Goal: Transaction & Acquisition: Purchase product/service

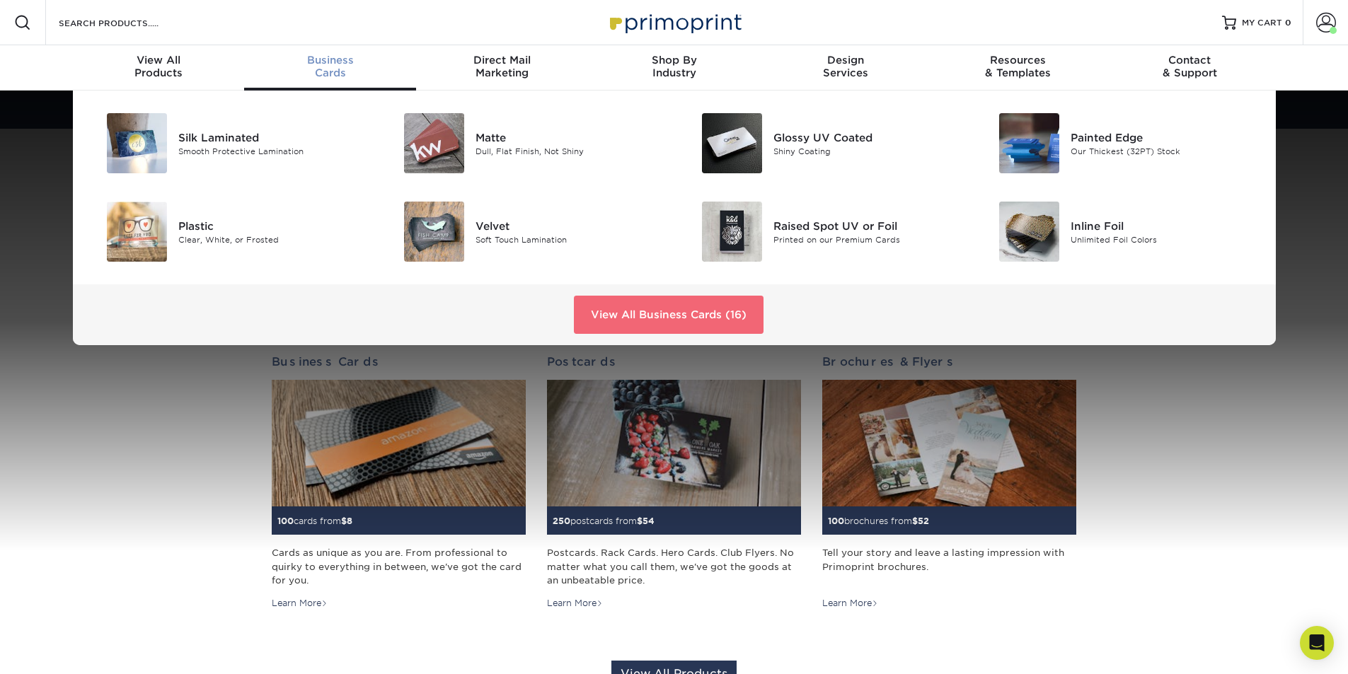
click at [625, 299] on link "View All Business Cards (16)" at bounding box center [669, 315] width 190 height 38
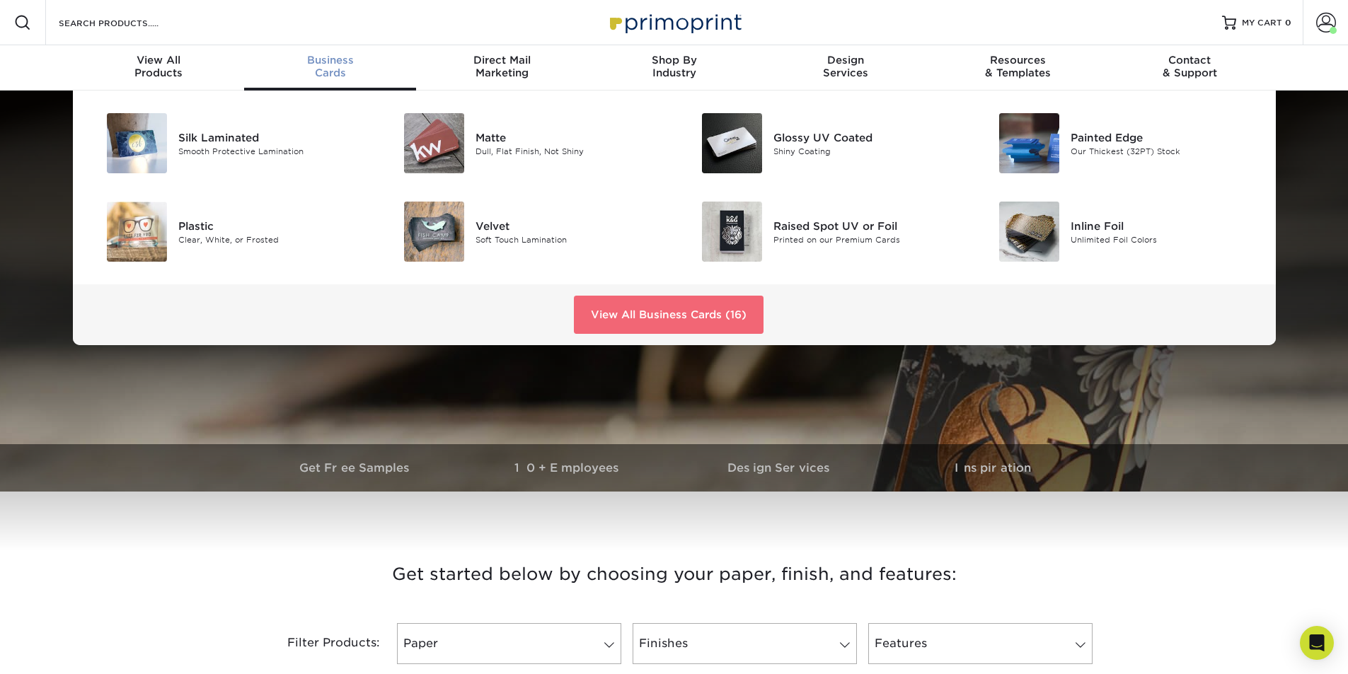
click at [657, 315] on link "View All Business Cards (16)" at bounding box center [669, 315] width 190 height 38
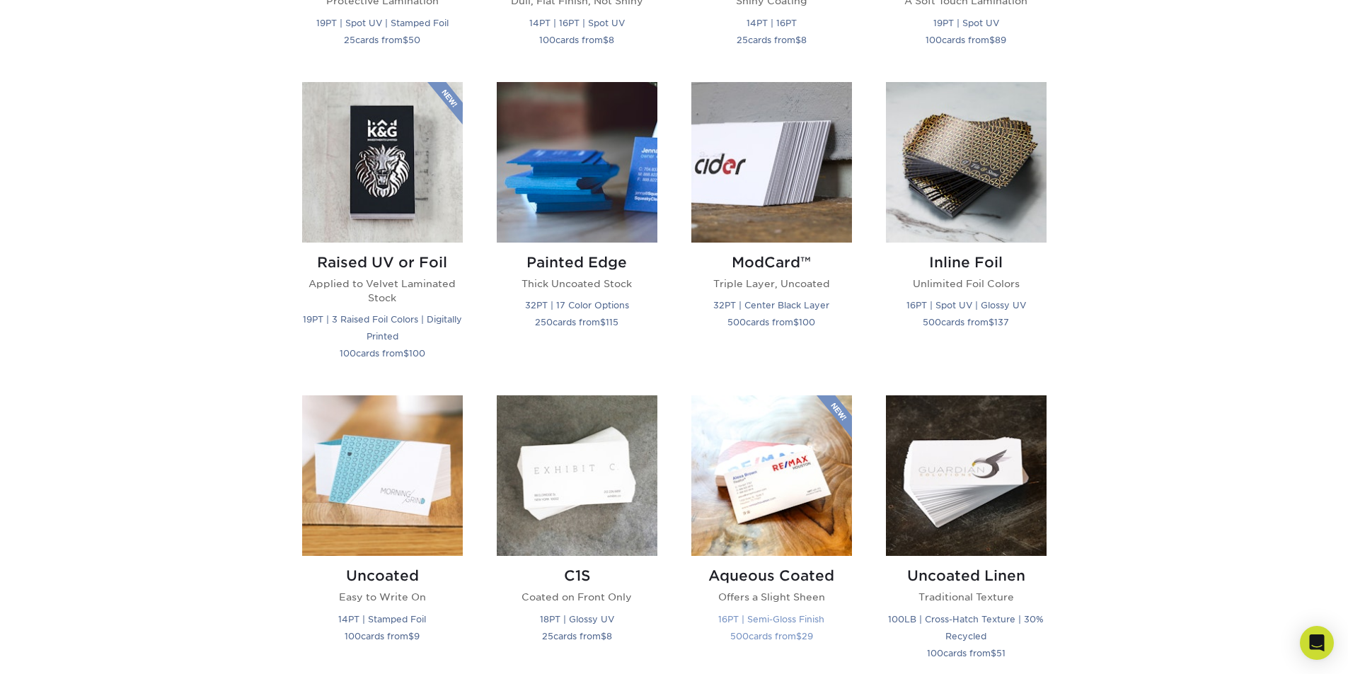
scroll to position [920, 0]
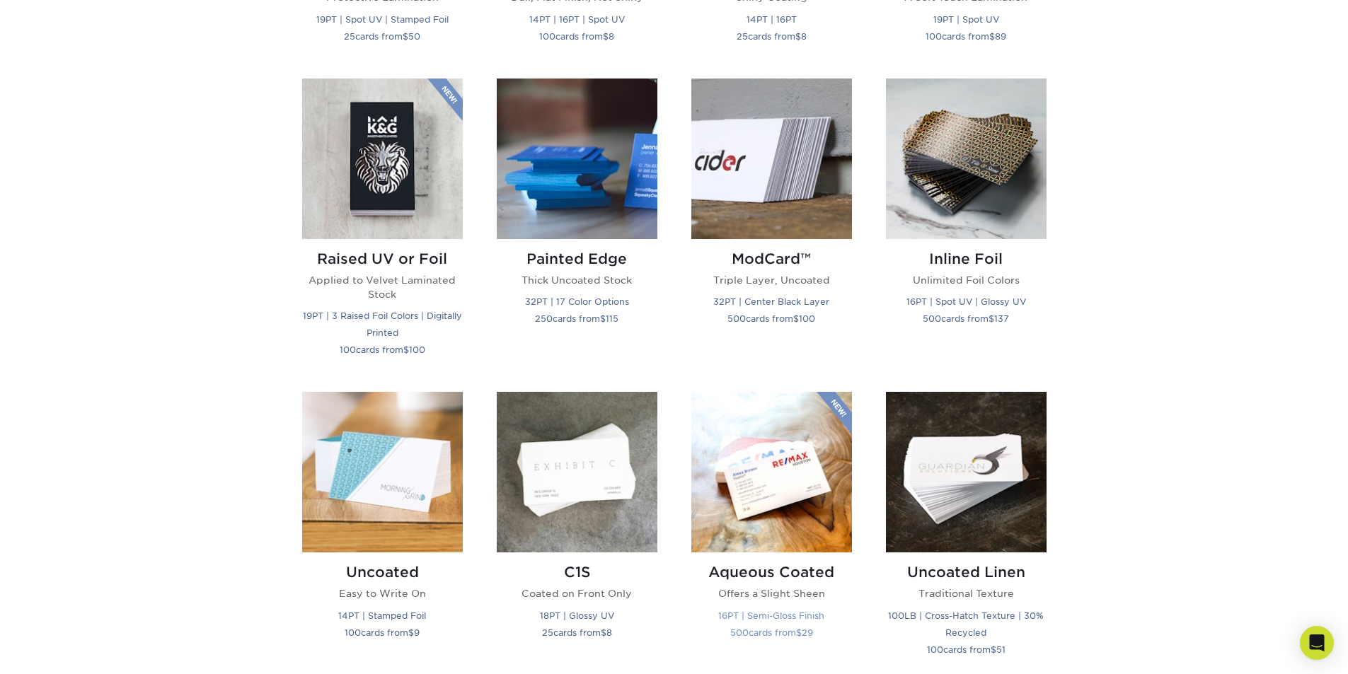
click at [786, 455] on img at bounding box center [771, 472] width 161 height 161
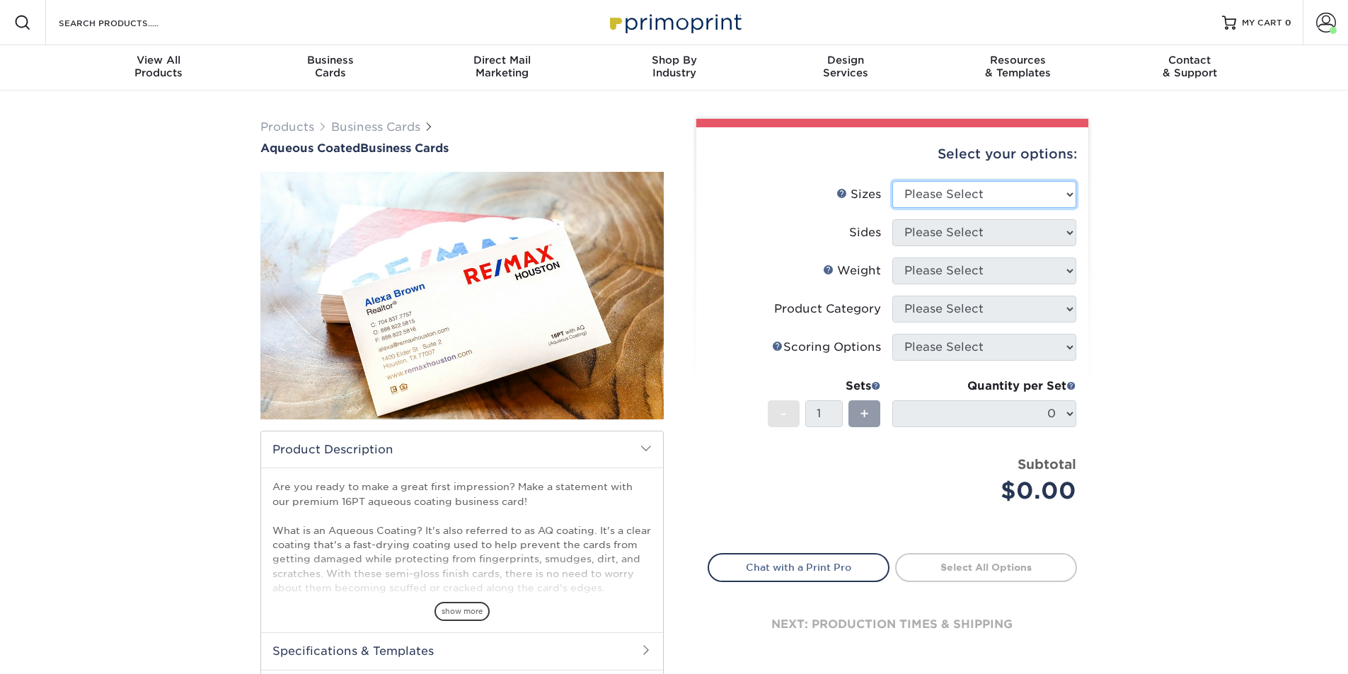
click at [982, 198] on select "Please Select 1.5" x 3.5" - Mini 1.75" x 3.5" - Mini 2" x 3" - Mini 2" x 3.5" -…" at bounding box center [984, 194] width 184 height 27
select select "2.00x3.50"
click at [892, 181] on select "Please Select 1.5" x 3.5" - Mini 1.75" x 3.5" - Mini 2" x 3" - Mini 2" x 3.5" -…" at bounding box center [984, 194] width 184 height 27
click at [952, 223] on select "Please Select Print Both Sides Print Front Only" at bounding box center [984, 232] width 184 height 27
select select "13abbda7-1d64-4f25-8bb2-c179b224825d"
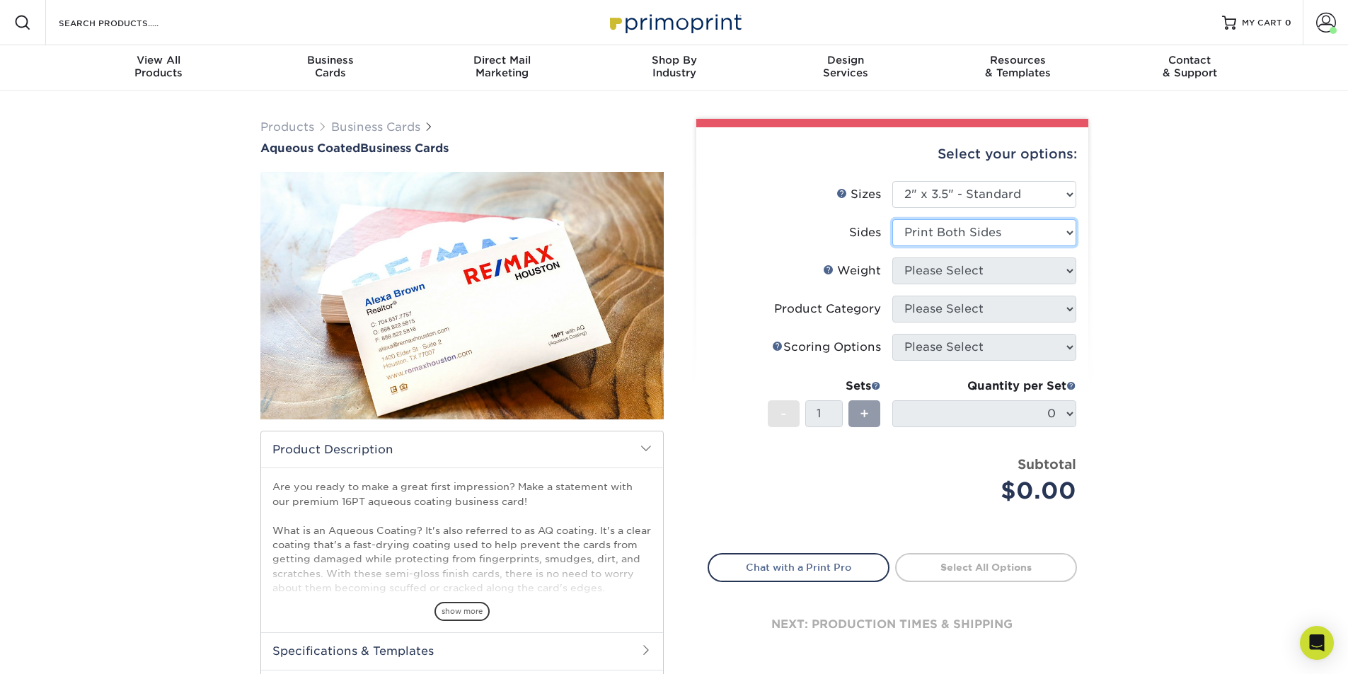
click at [892, 219] on select "Please Select Print Both Sides Print Front Only" at bounding box center [984, 232] width 184 height 27
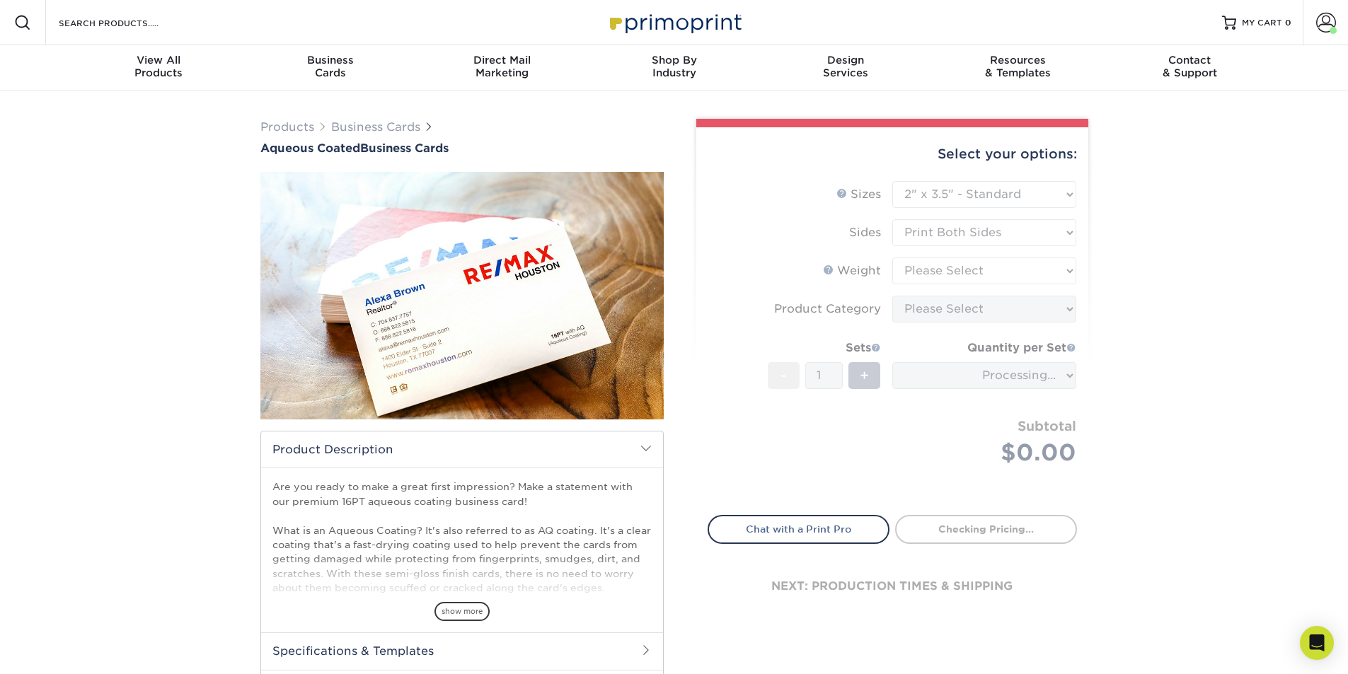
click at [955, 274] on form "Sizes Help Sizes Please Select 1.5" x 3.5" - Mini 1.75" x 3.5" - Mini 2" x 3" -…" at bounding box center [892, 340] width 369 height 318
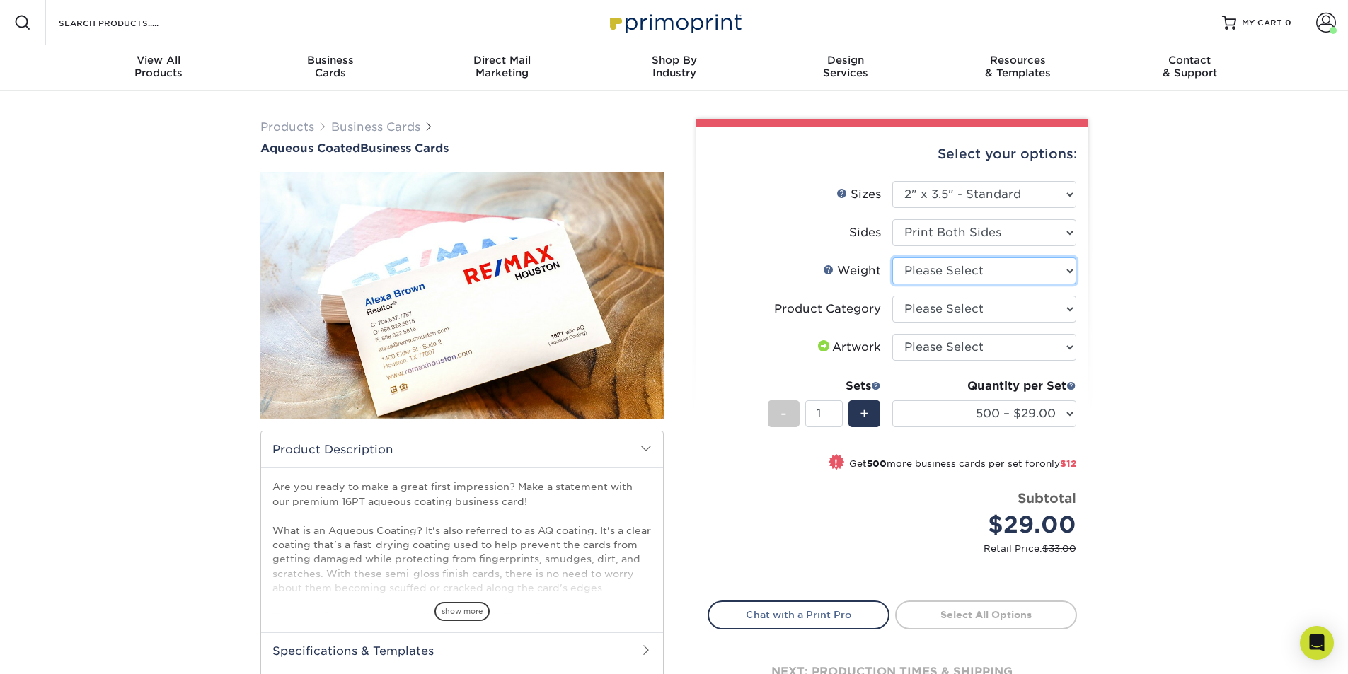
click at [936, 270] on select "Please Select 16PT" at bounding box center [984, 271] width 184 height 27
select select "16PT"
click at [892, 258] on select "Please Select 16PT" at bounding box center [984, 271] width 184 height 27
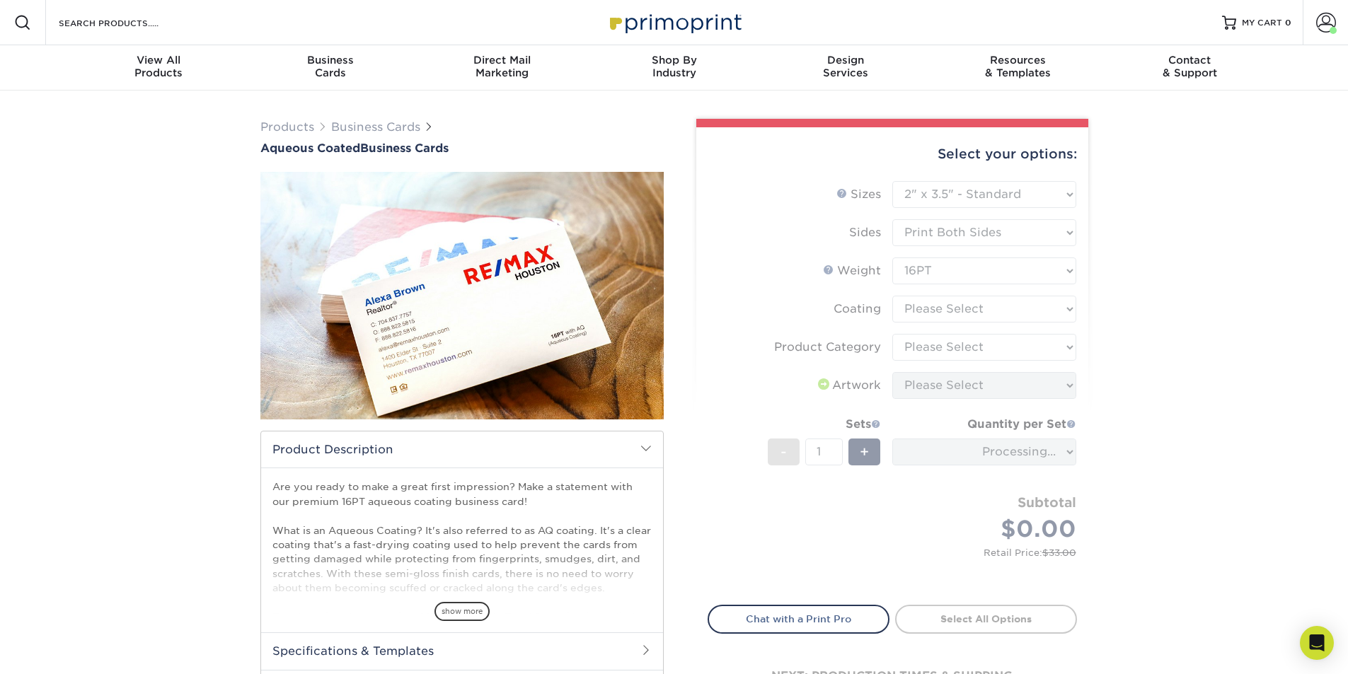
click at [936, 307] on form "Sizes Help Sizes Please Select 1.5" x 3.5" - Mini 1.75" x 3.5" - Mini 2" x 3" -…" at bounding box center [892, 385] width 369 height 408
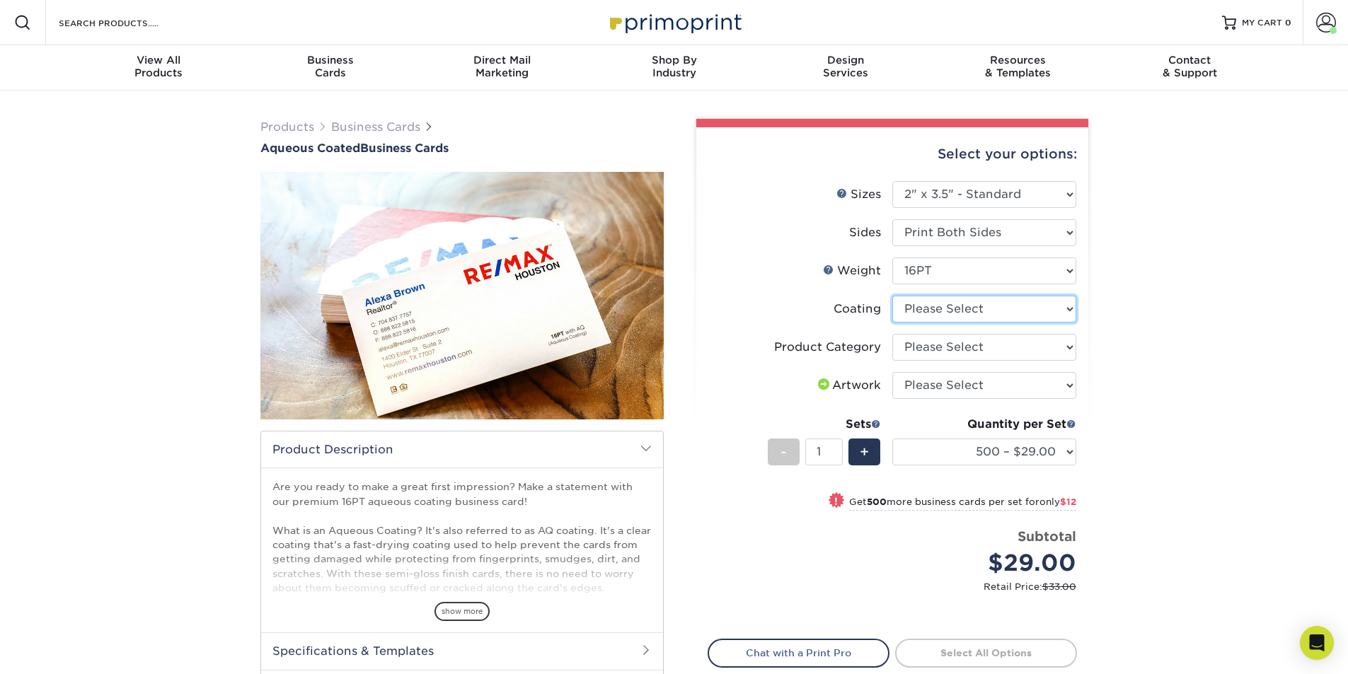
click at [931, 314] on select at bounding box center [984, 309] width 184 height 27
select select "d41dab50-ff65-4f4f-bb17-2afe4d36ae33"
click at [892, 296] on select at bounding box center [984, 309] width 184 height 27
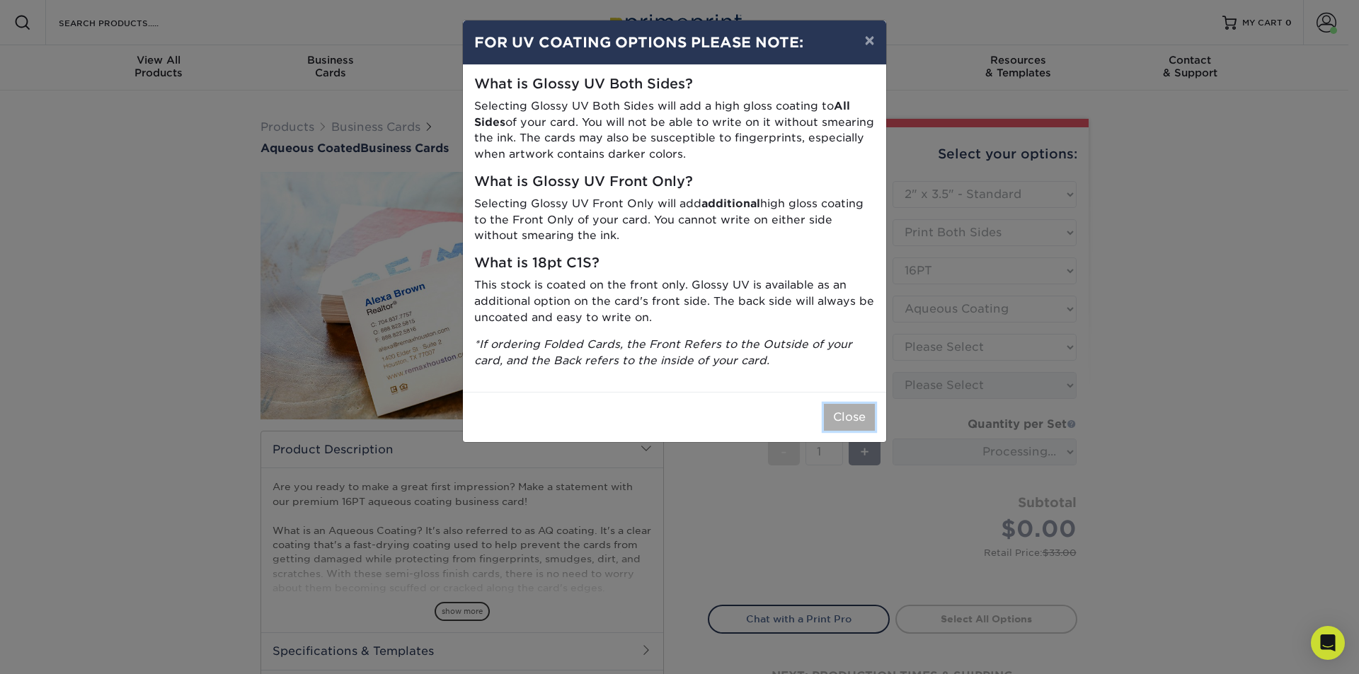
click at [858, 418] on button "Close" at bounding box center [849, 417] width 51 height 27
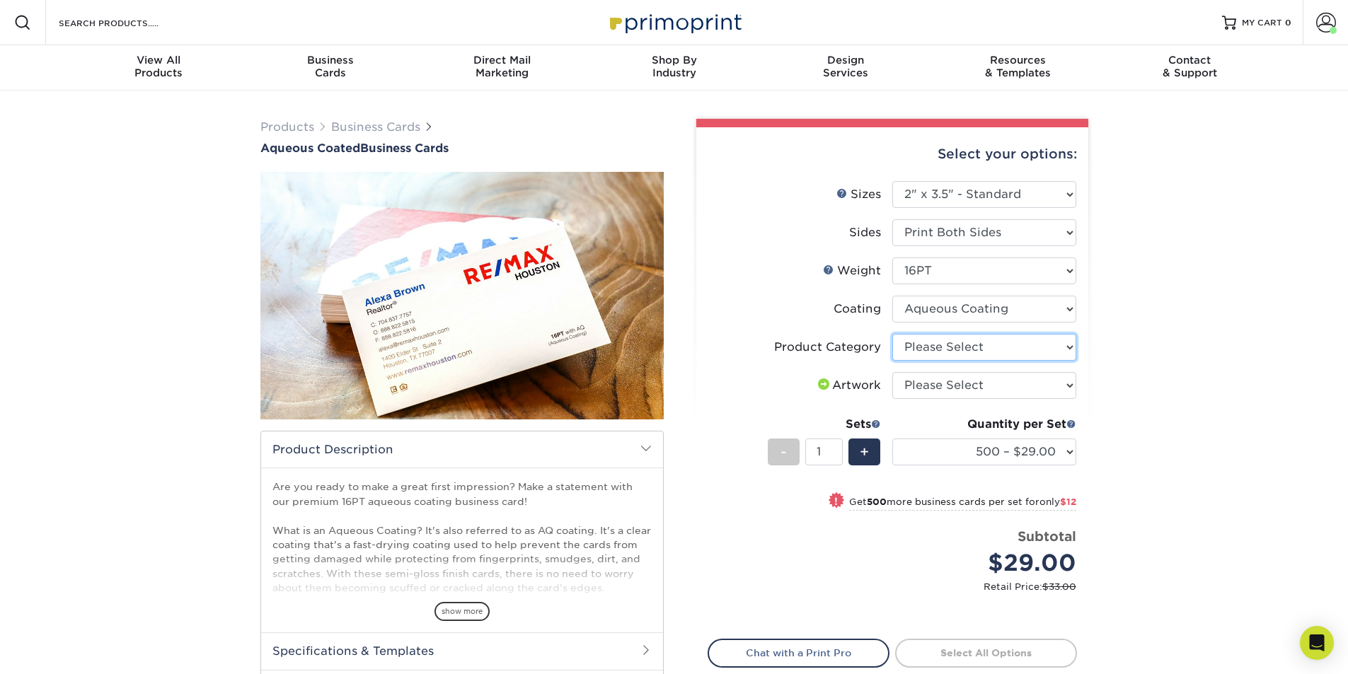
click at [923, 350] on select "Please Select Business Cards" at bounding box center [984, 347] width 184 height 27
select select "3b5148f1-0588-4f88-a218-97bcfdce65c1"
click at [892, 334] on select "Please Select Business Cards" at bounding box center [984, 347] width 184 height 27
click at [923, 392] on select "Please Select I will upload files I need a design - $100" at bounding box center [984, 385] width 184 height 27
select select "upload"
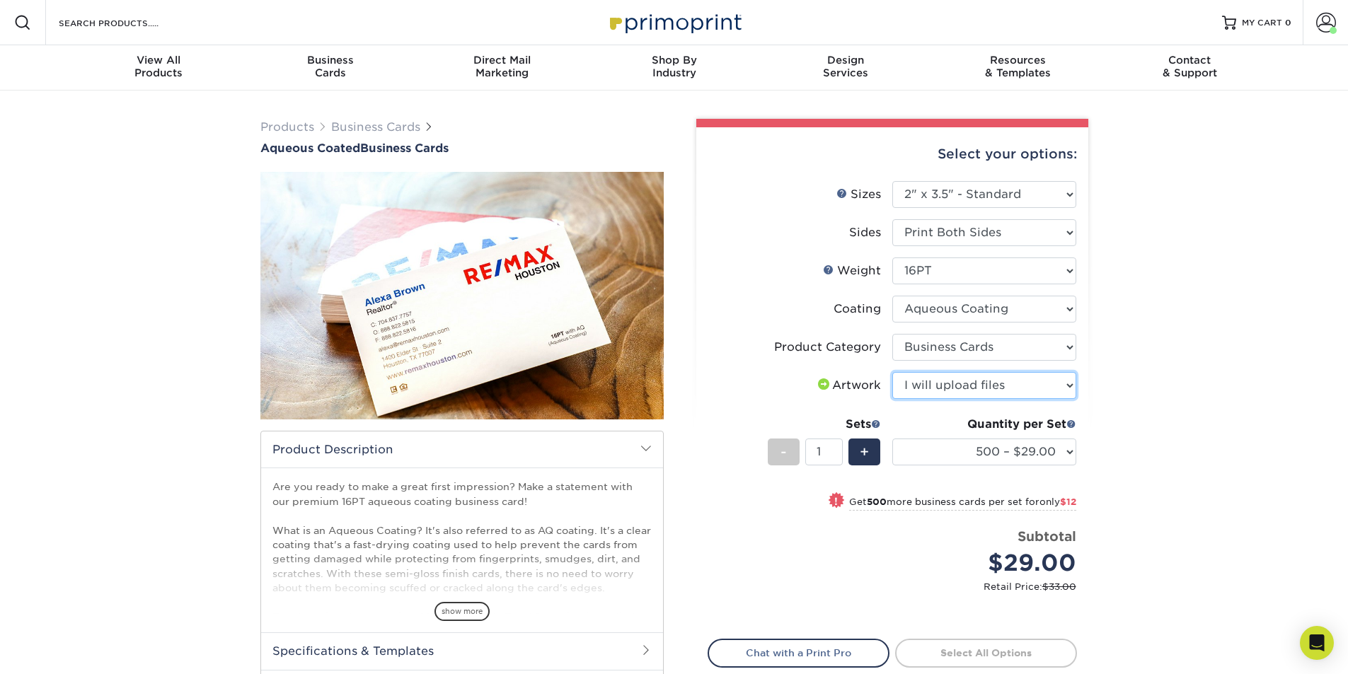
click at [892, 372] on select "Please Select I will upload files I need a design - $100" at bounding box center [984, 385] width 184 height 27
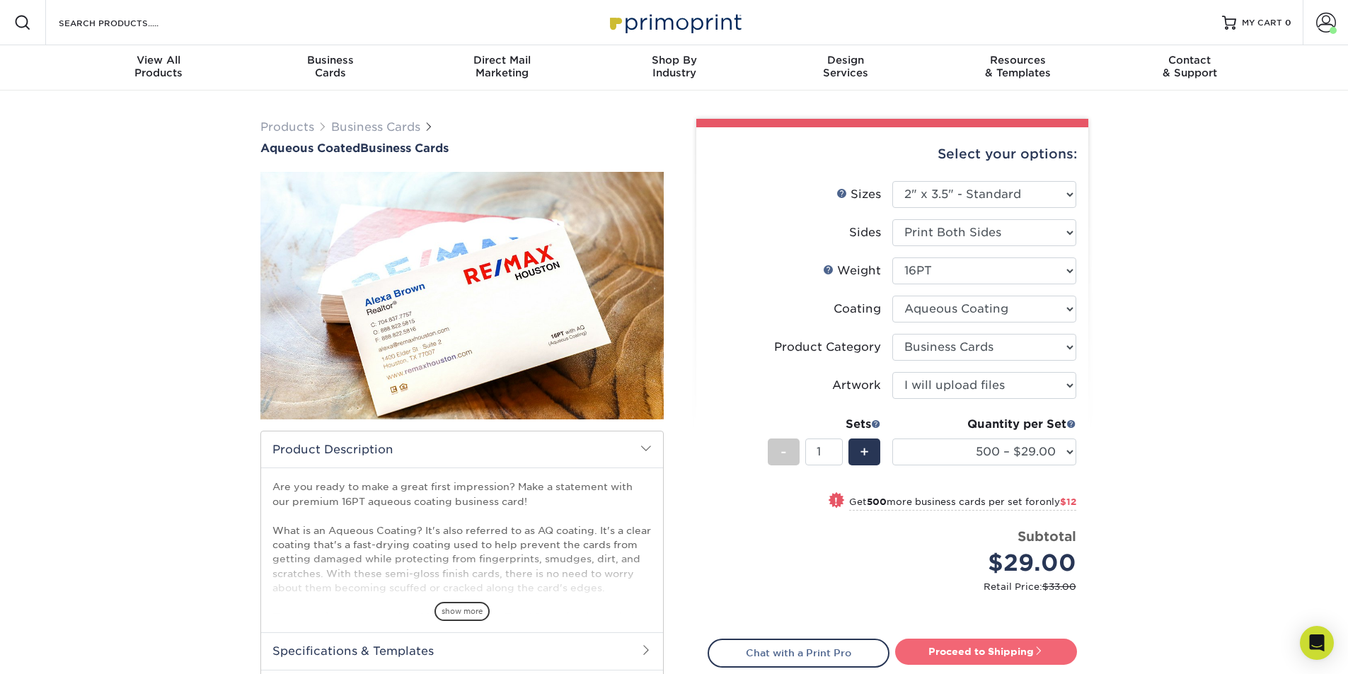
click at [951, 645] on link "Proceed to Shipping" at bounding box center [986, 651] width 182 height 25
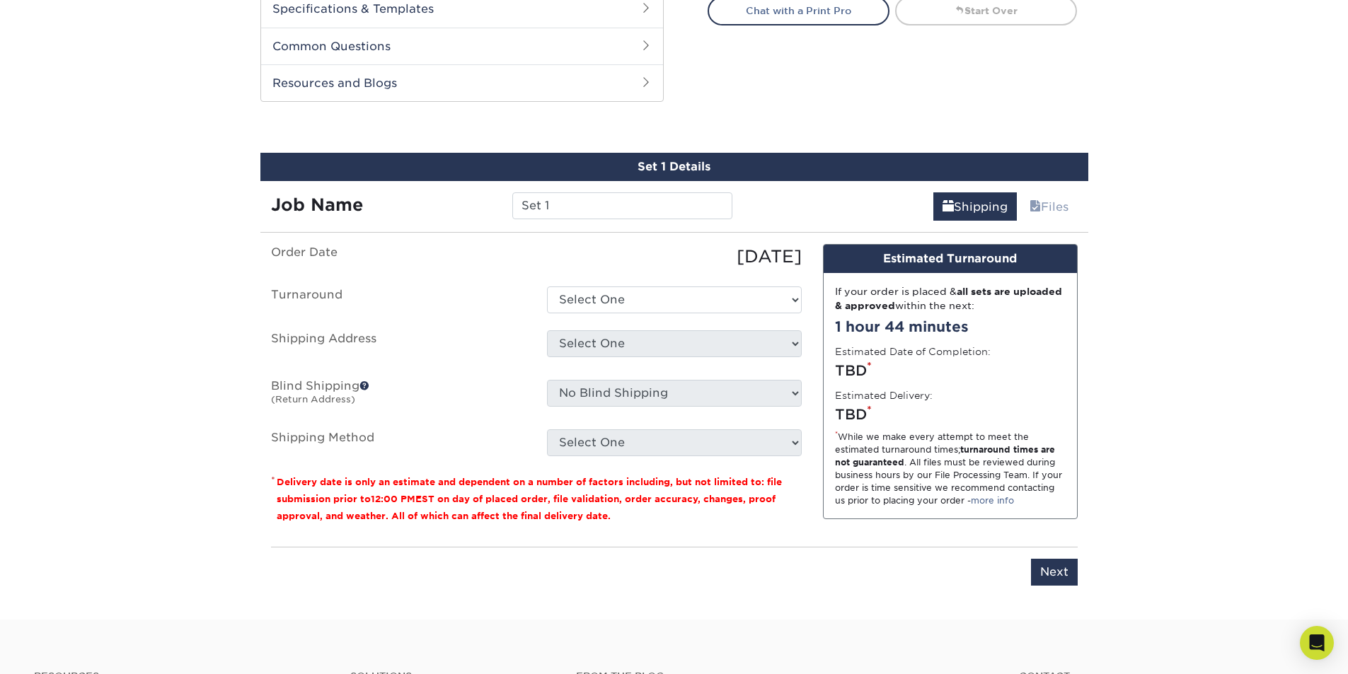
scroll to position [678, 0]
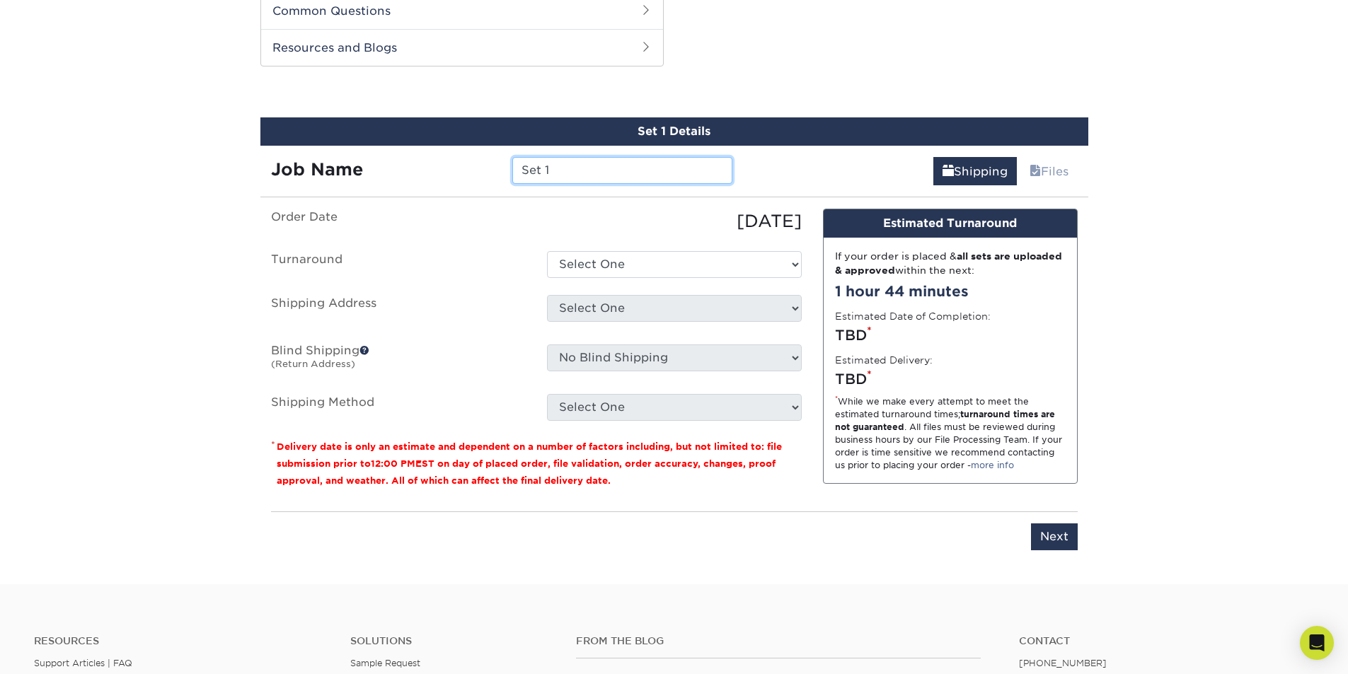
drag, startPoint x: 588, startPoint y: 166, endPoint x: 516, endPoint y: 168, distance: 72.2
click at [516, 168] on input "Set 1" at bounding box center [622, 170] width 220 height 27
type input "Justin Etherton"
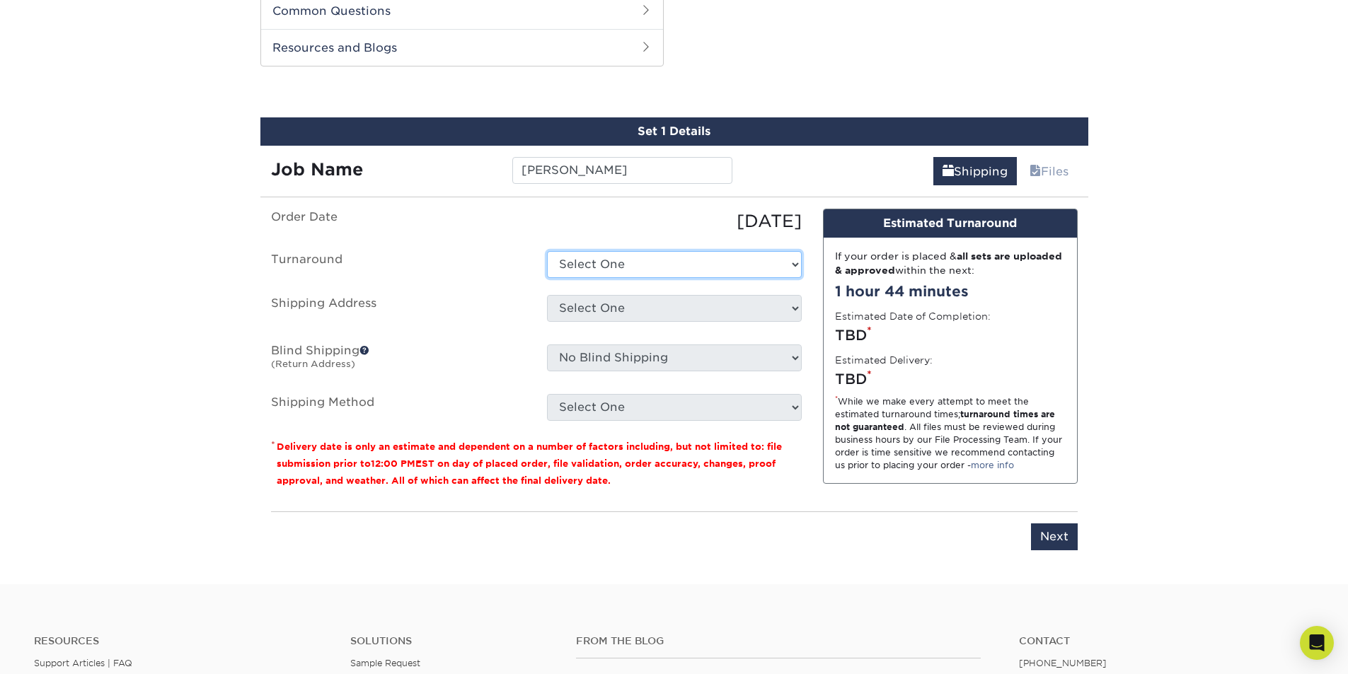
click at [623, 267] on select "Select One 2-4 Business Days 2 Day Next Business Day" at bounding box center [674, 264] width 255 height 27
select select "6247fa13-6ec4-4bd5-81ce-27fae4b5d043"
click at [547, 251] on select "Select One 2-4 Business Days 2 Day Next Business Day" at bounding box center [674, 264] width 255 height 27
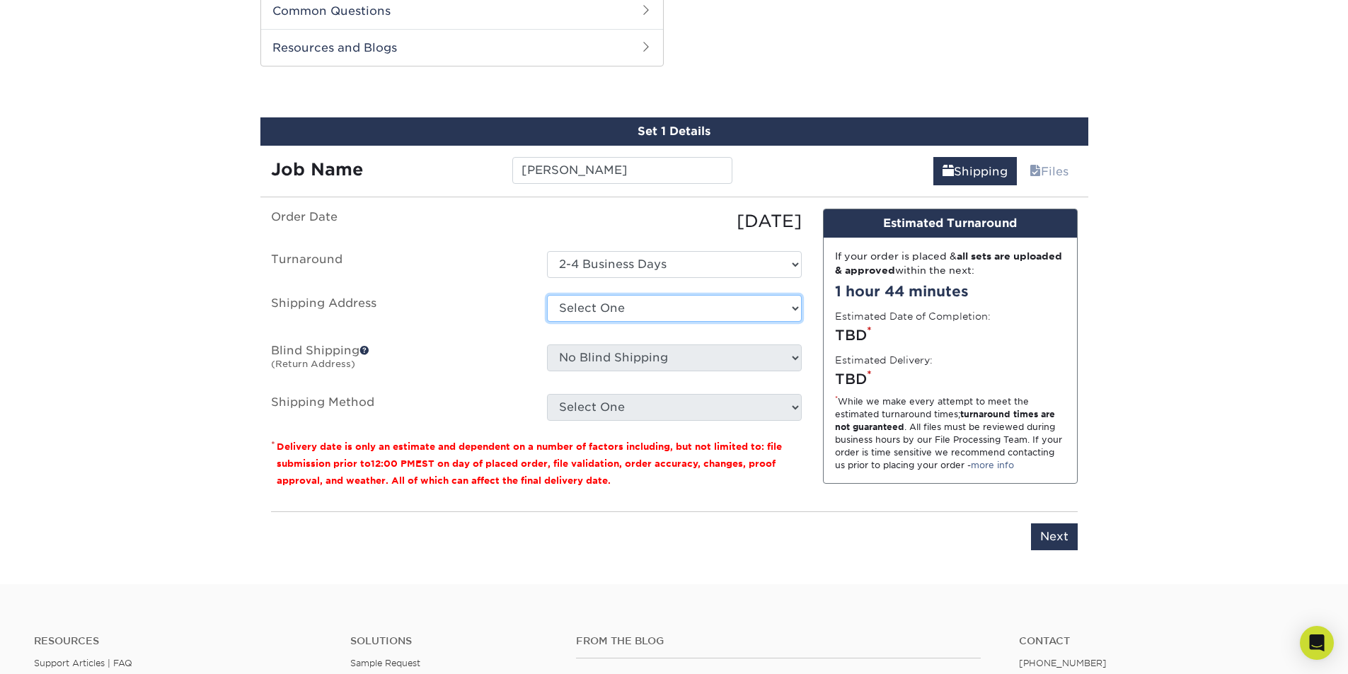
click at [618, 307] on select "Select One 5k Print Consultants Arch Brokerage Blake Lawrence BMW of West St. L…" at bounding box center [674, 308] width 255 height 27
select select "188758"
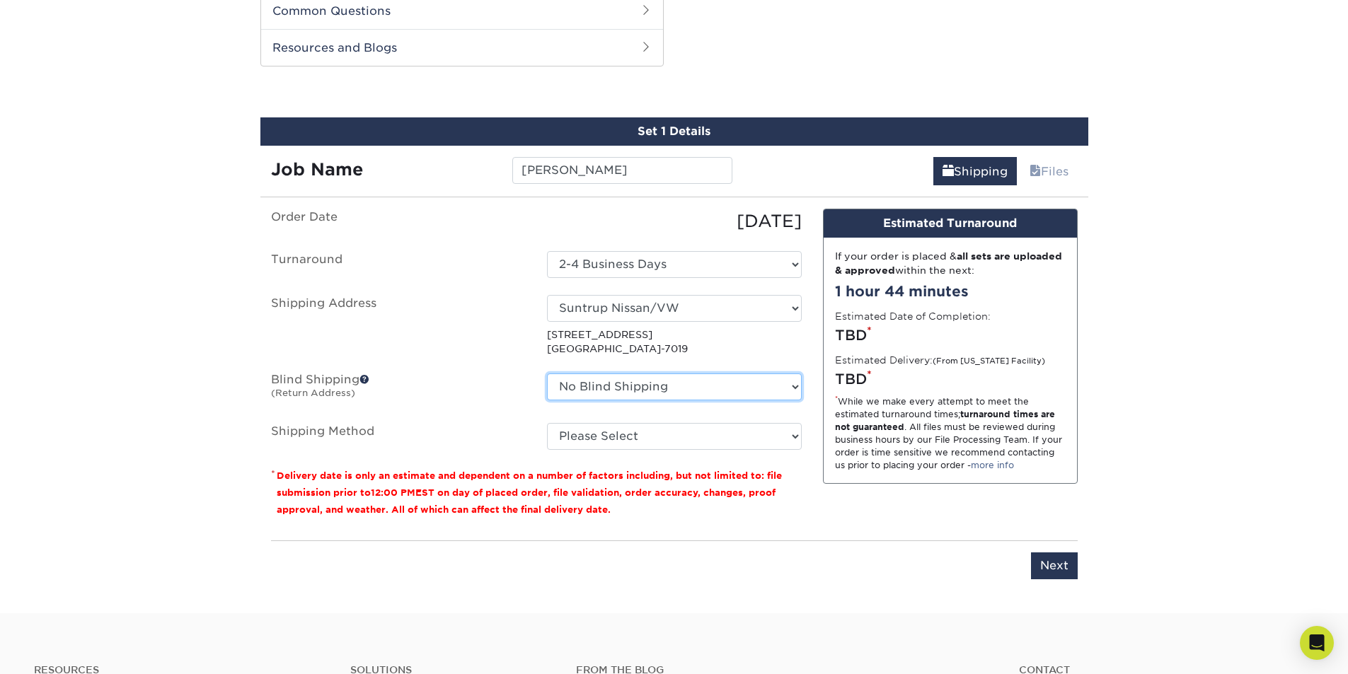
click at [640, 384] on select "No Blind Shipping 5k Print Consultants Arch Brokerage Blake Lawrence BMW of Wes…" at bounding box center [674, 387] width 255 height 27
select select "182224"
click at [547, 374] on select "No Blind Shipping 5k Print Consultants Arch Brokerage Blake Lawrence BMW of Wes…" at bounding box center [674, 387] width 255 height 27
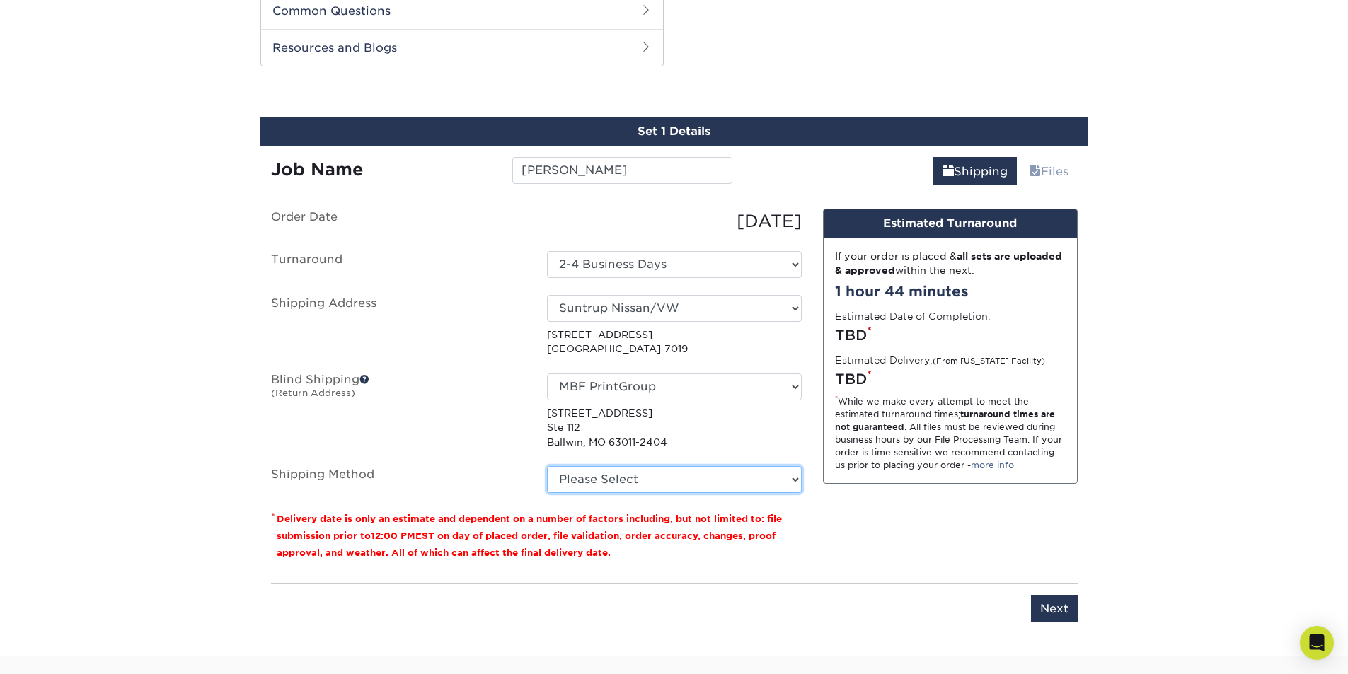
click at [618, 472] on select "Please Select Ground Shipping (+$8.96) 3 Day Shipping Service (+$20.04) 2 Day A…" at bounding box center [674, 479] width 255 height 27
select select "03"
click at [547, 466] on select "Please Select Ground Shipping (+$8.96) 3 Day Shipping Service (+$20.04) 2 Day A…" at bounding box center [674, 479] width 255 height 27
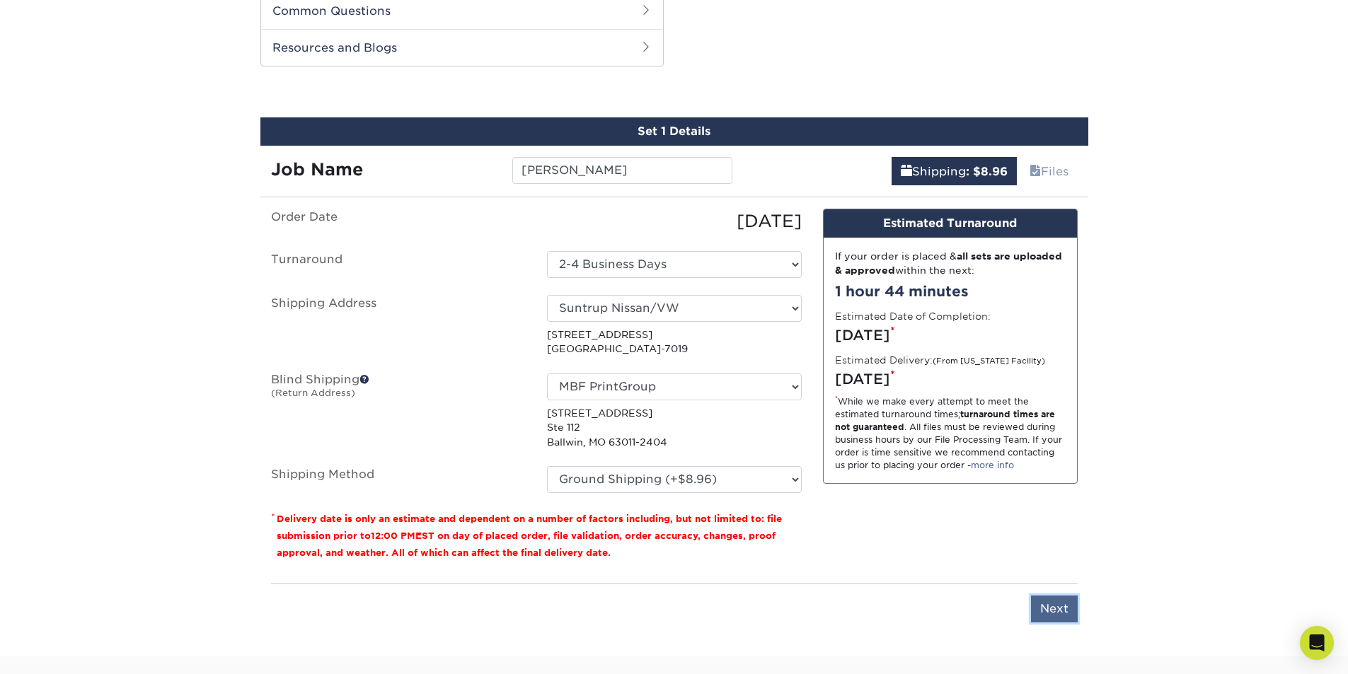
click at [1040, 619] on input "Next" at bounding box center [1054, 609] width 47 height 27
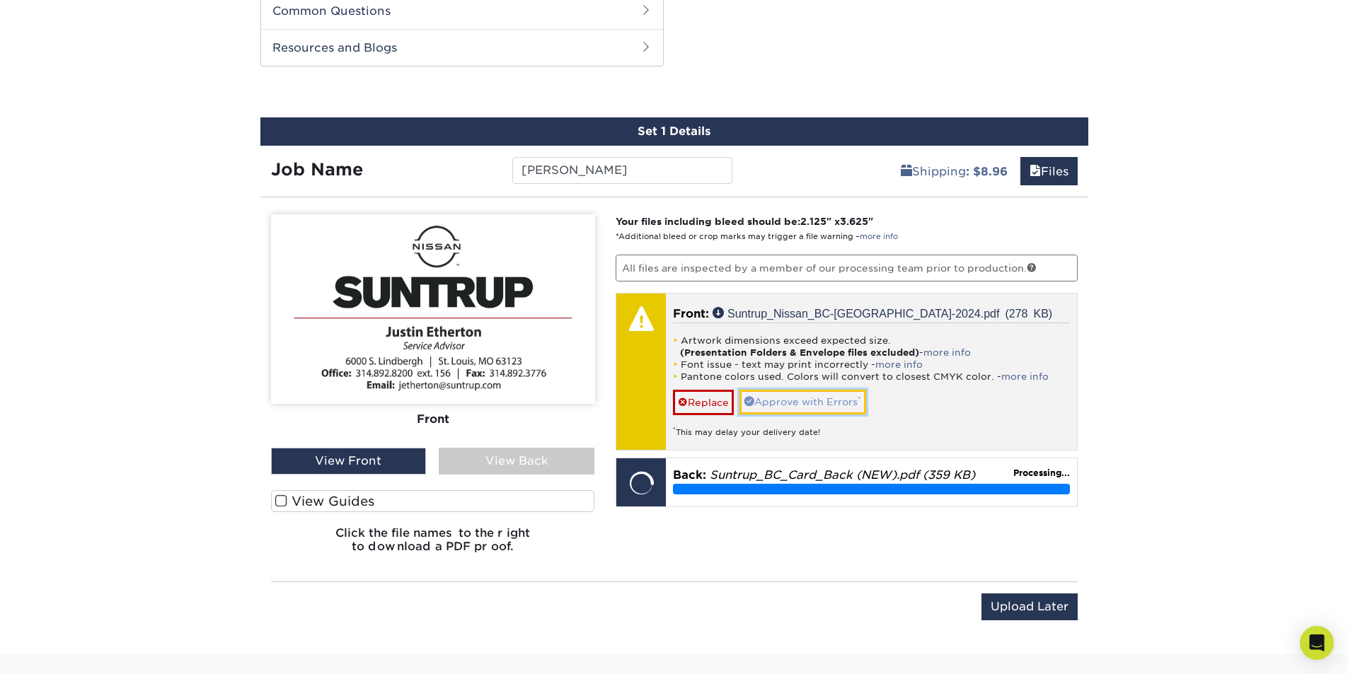
click at [770, 399] on link "Approve with Errors *" at bounding box center [802, 402] width 127 height 24
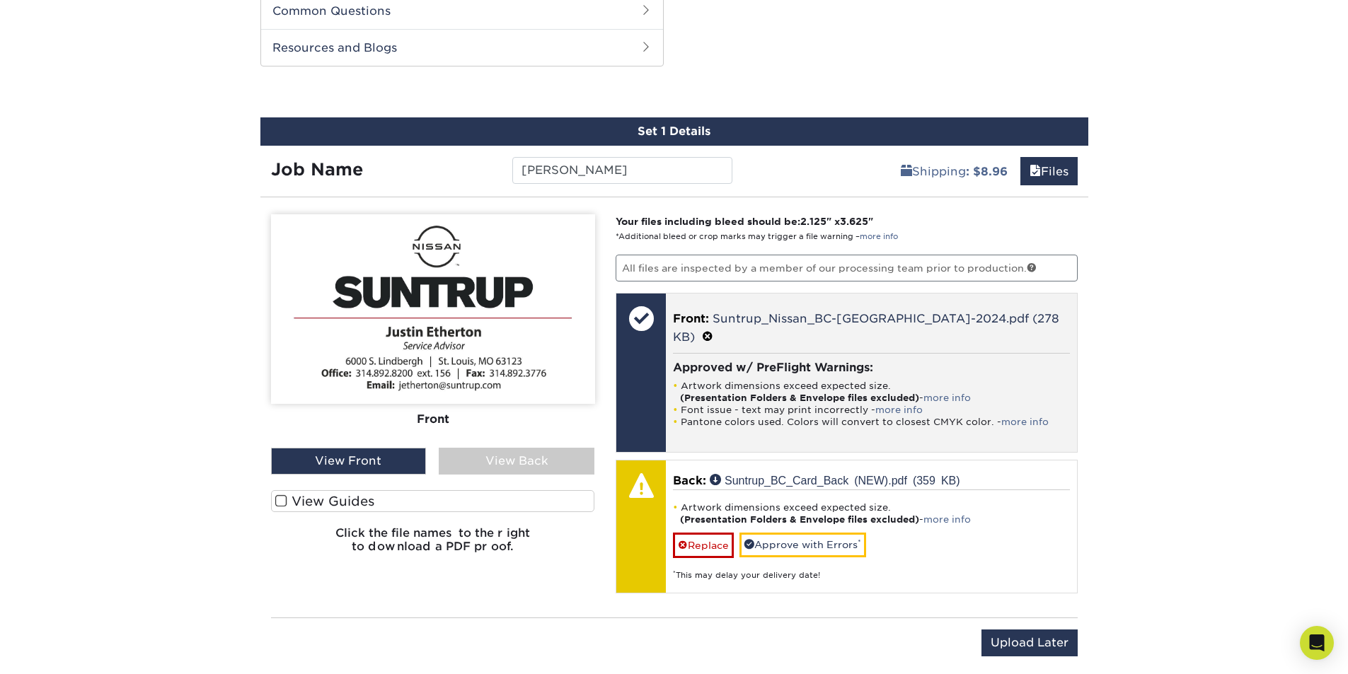
click at [724, 393] on strong "(Presentation Folders & Envelope files excluded)" at bounding box center [799, 398] width 239 height 11
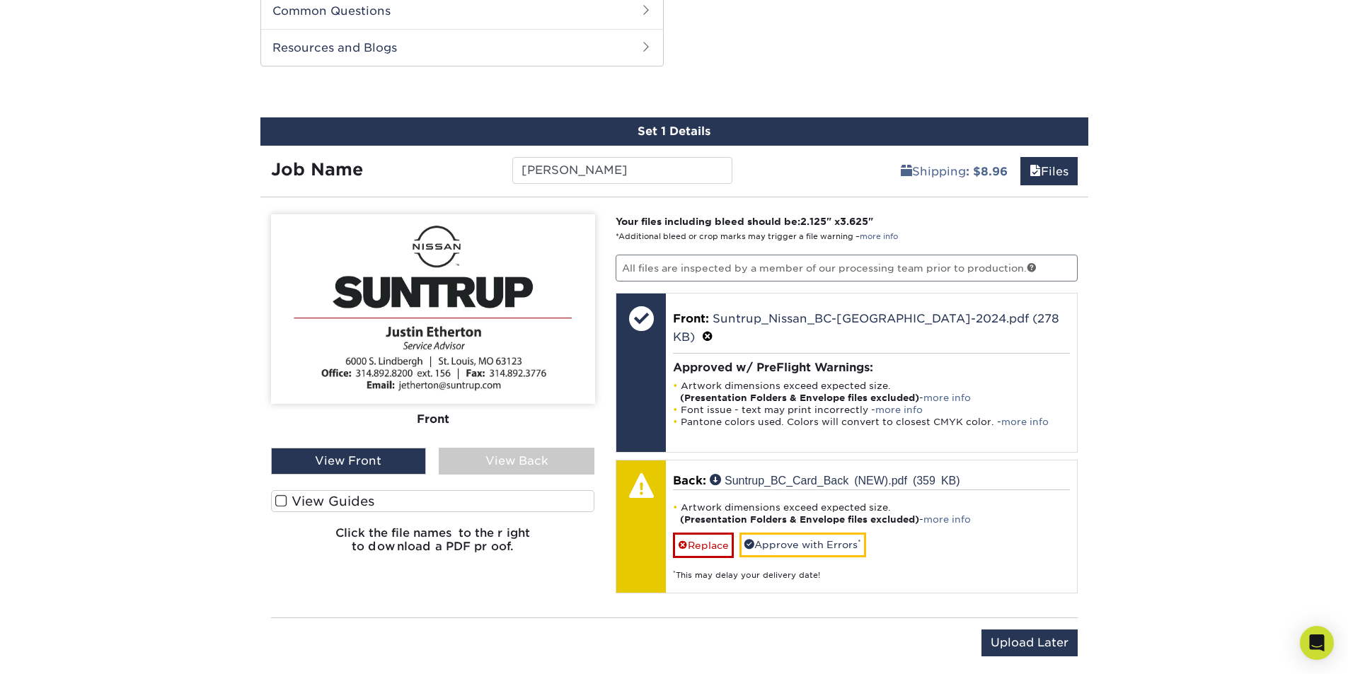
click at [477, 463] on div "View Back" at bounding box center [517, 461] width 156 height 27
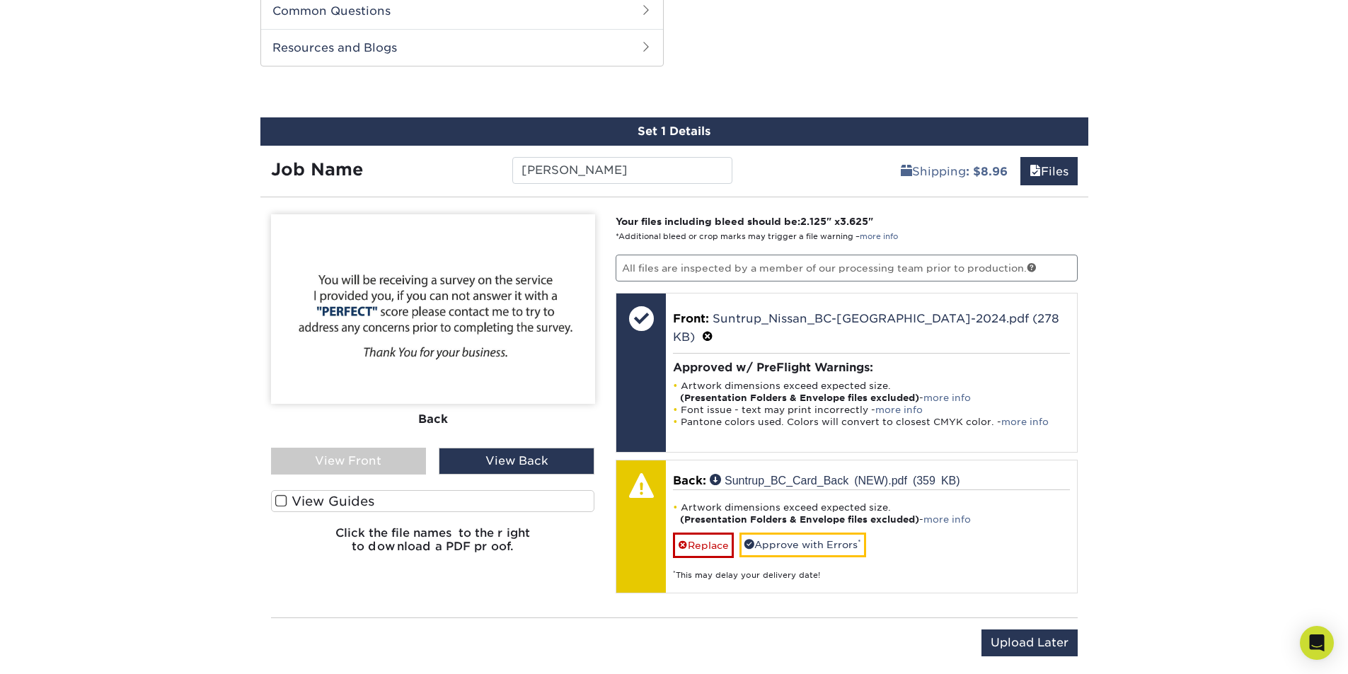
click at [371, 461] on div "View Front" at bounding box center [349, 461] width 156 height 27
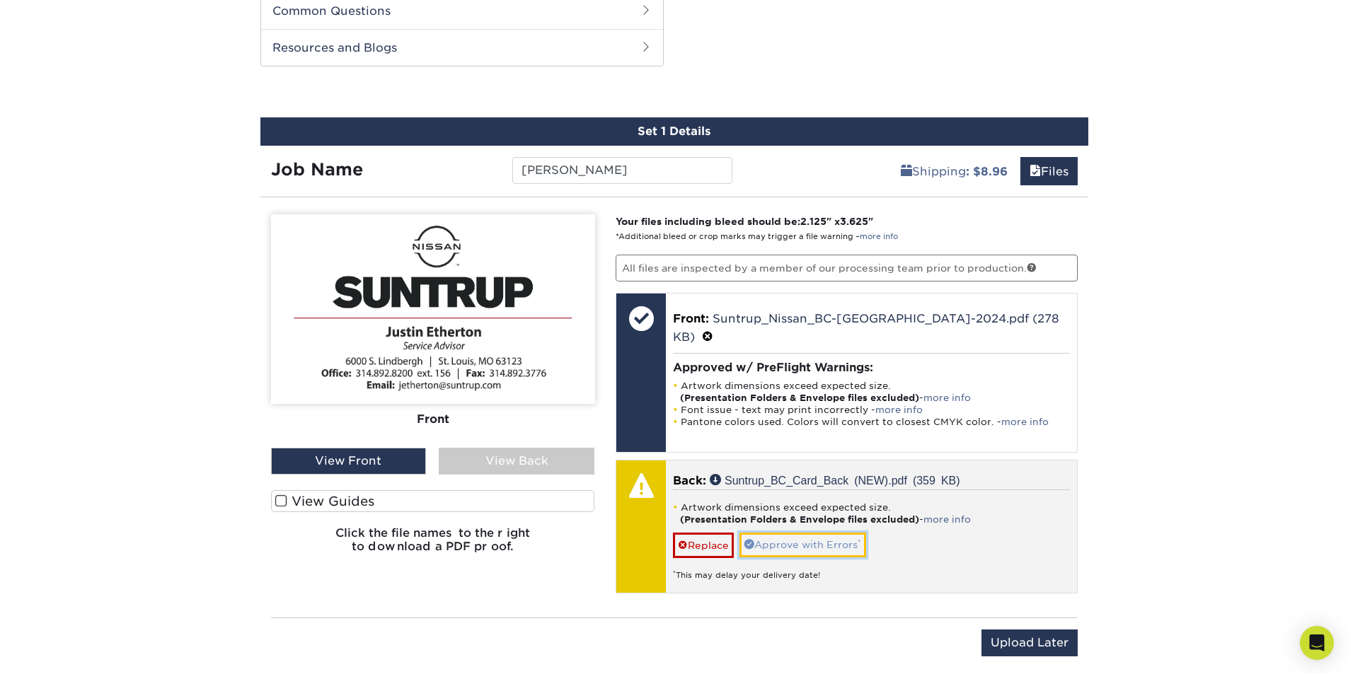
click at [836, 533] on link "Approve with Errors *" at bounding box center [802, 545] width 127 height 24
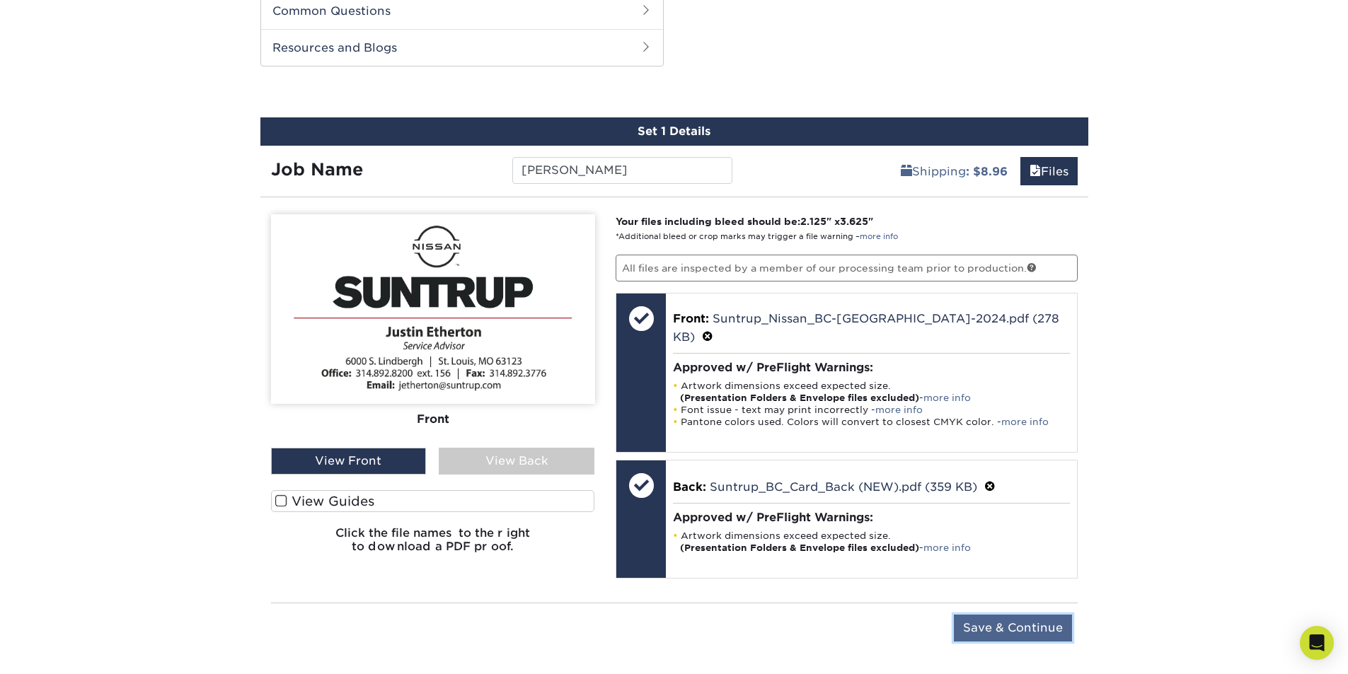
click at [980, 615] on input "Save & Continue" at bounding box center [1013, 628] width 118 height 27
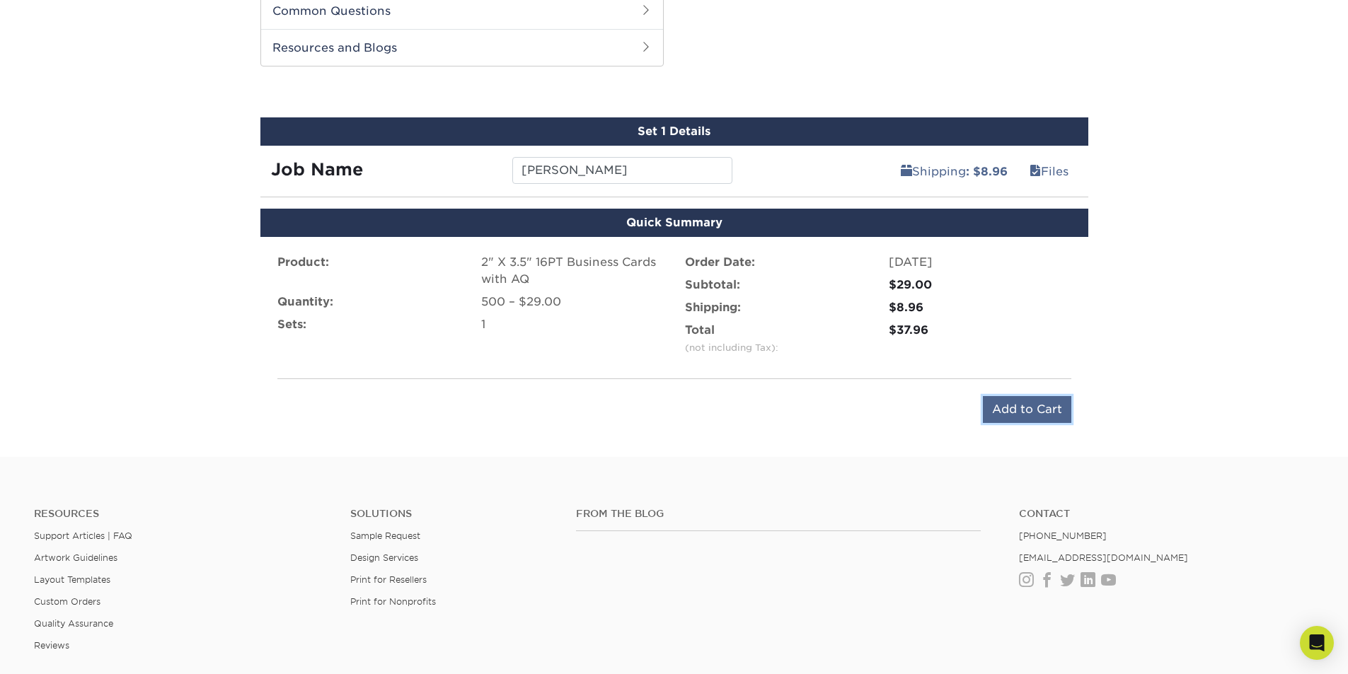
click at [993, 420] on input "Add to Cart" at bounding box center [1027, 409] width 88 height 27
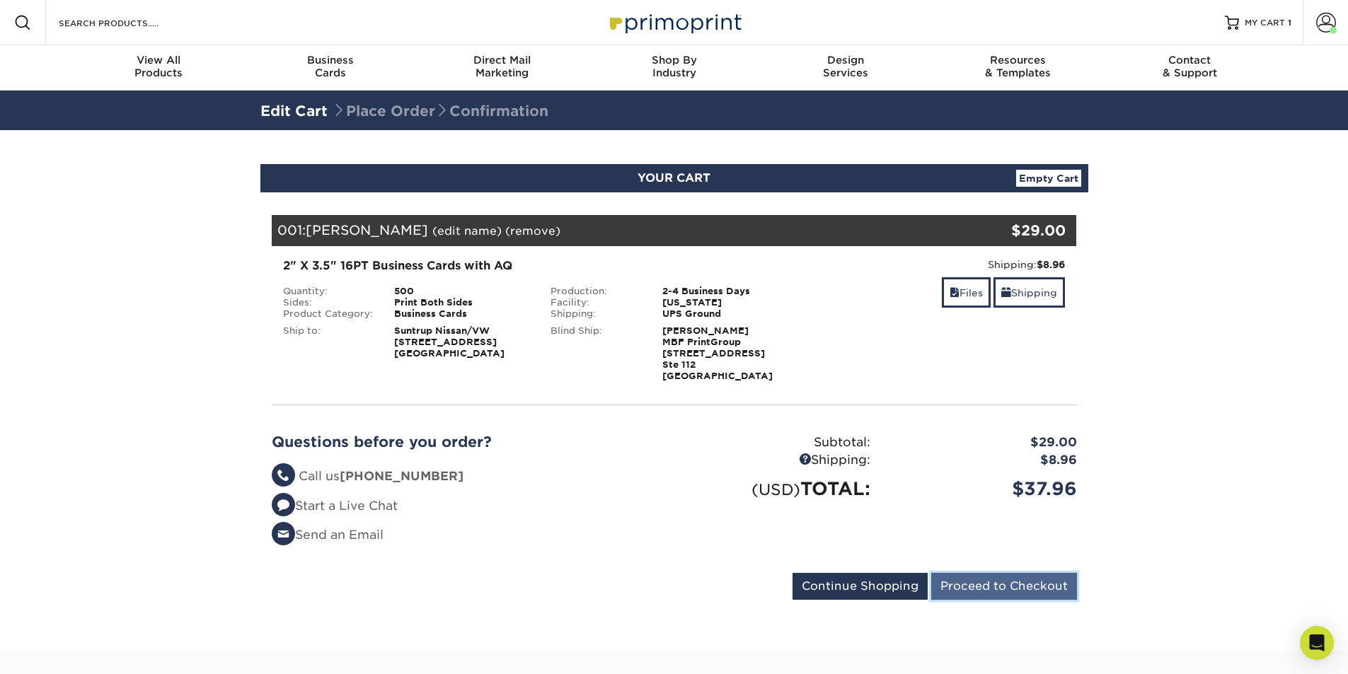
click at [957, 583] on input "Proceed to Checkout" at bounding box center [1004, 586] width 146 height 27
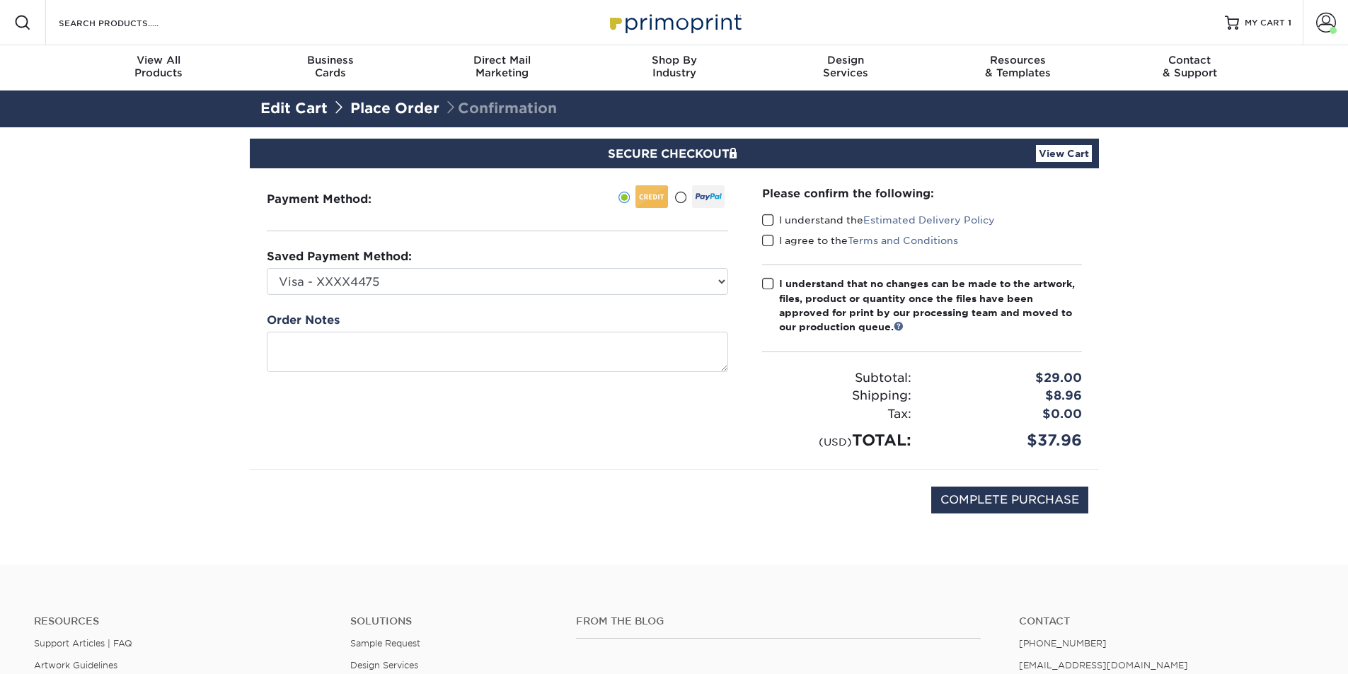
click at [762, 217] on span at bounding box center [768, 220] width 12 height 13
click at [0, 0] on input "I understand the Estimated Delivery Policy" at bounding box center [0, 0] width 0 height 0
click at [771, 234] on span at bounding box center [768, 240] width 12 height 13
click at [0, 0] on input "I agree to the Terms and Conditions" at bounding box center [0, 0] width 0 height 0
click at [769, 282] on span at bounding box center [768, 283] width 12 height 13
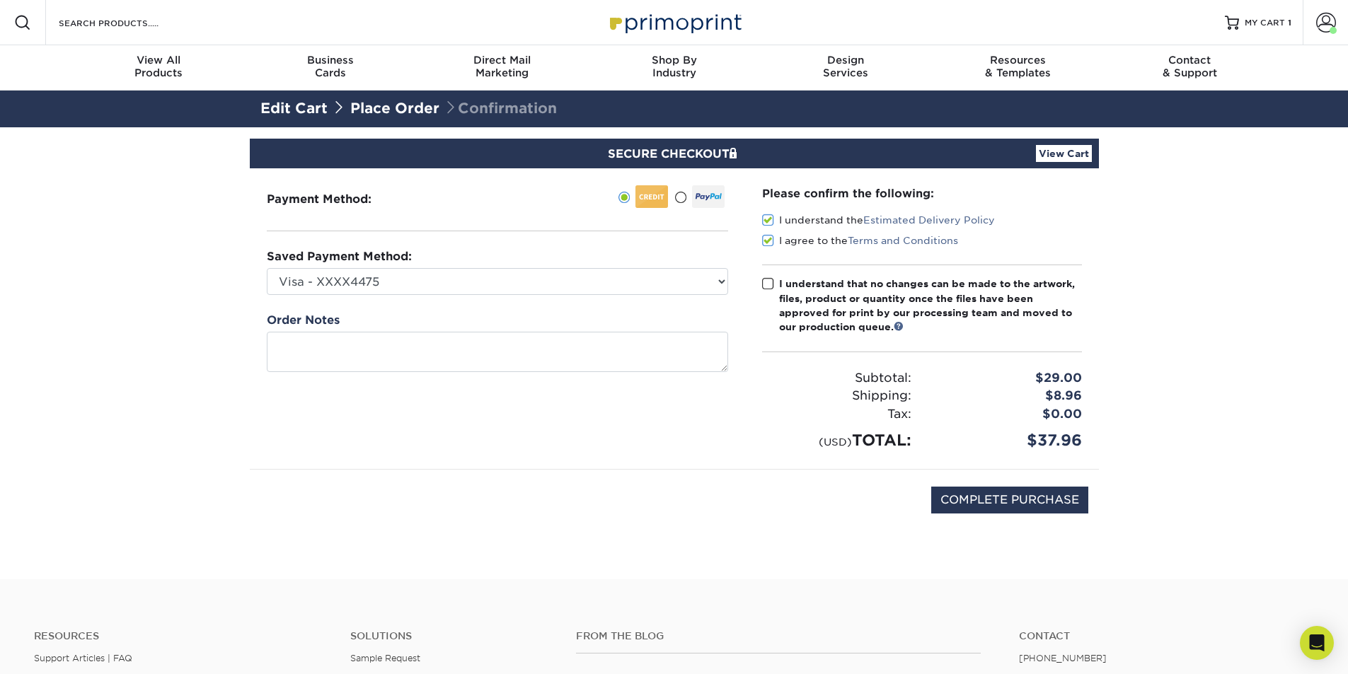
click at [0, 0] on input "I understand that no changes can be made to the artwork, files, product or quan…" at bounding box center [0, 0] width 0 height 0
click at [986, 495] on input "COMPLETE PURCHASE" at bounding box center [1009, 500] width 157 height 27
type input "PROCESSING, PLEASE WAIT..."
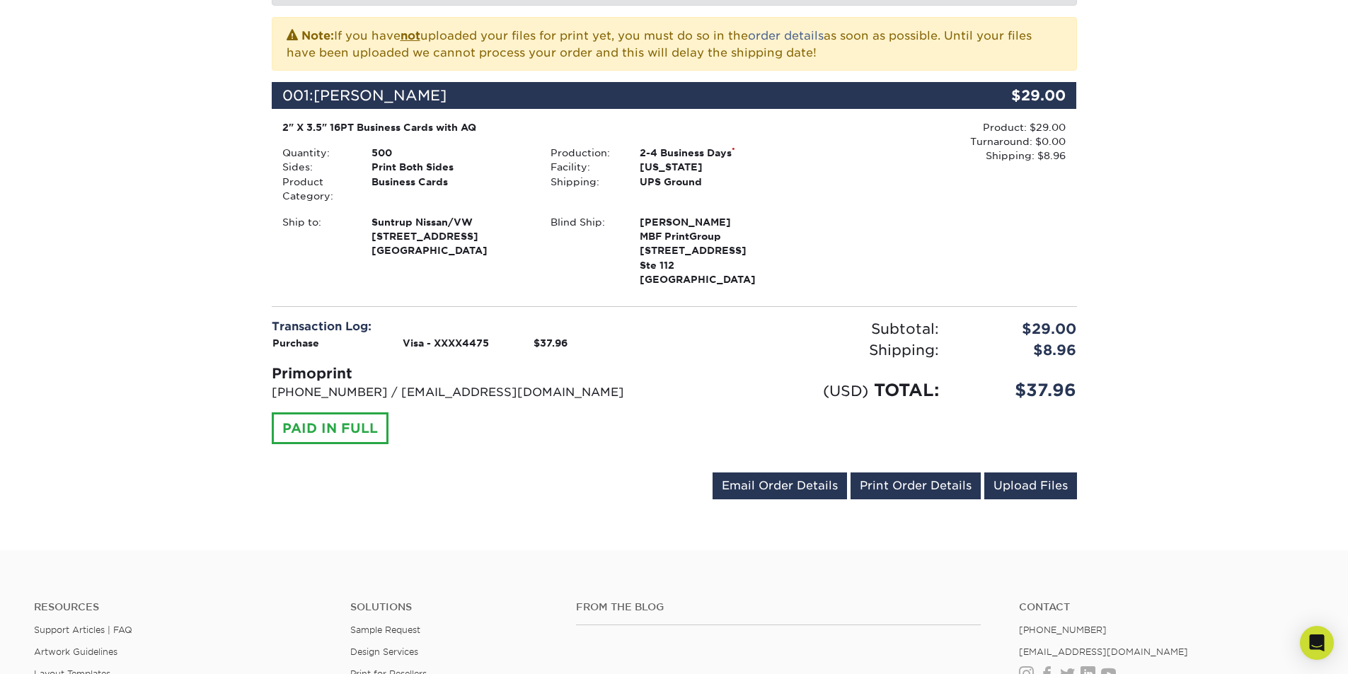
scroll to position [354, 0]
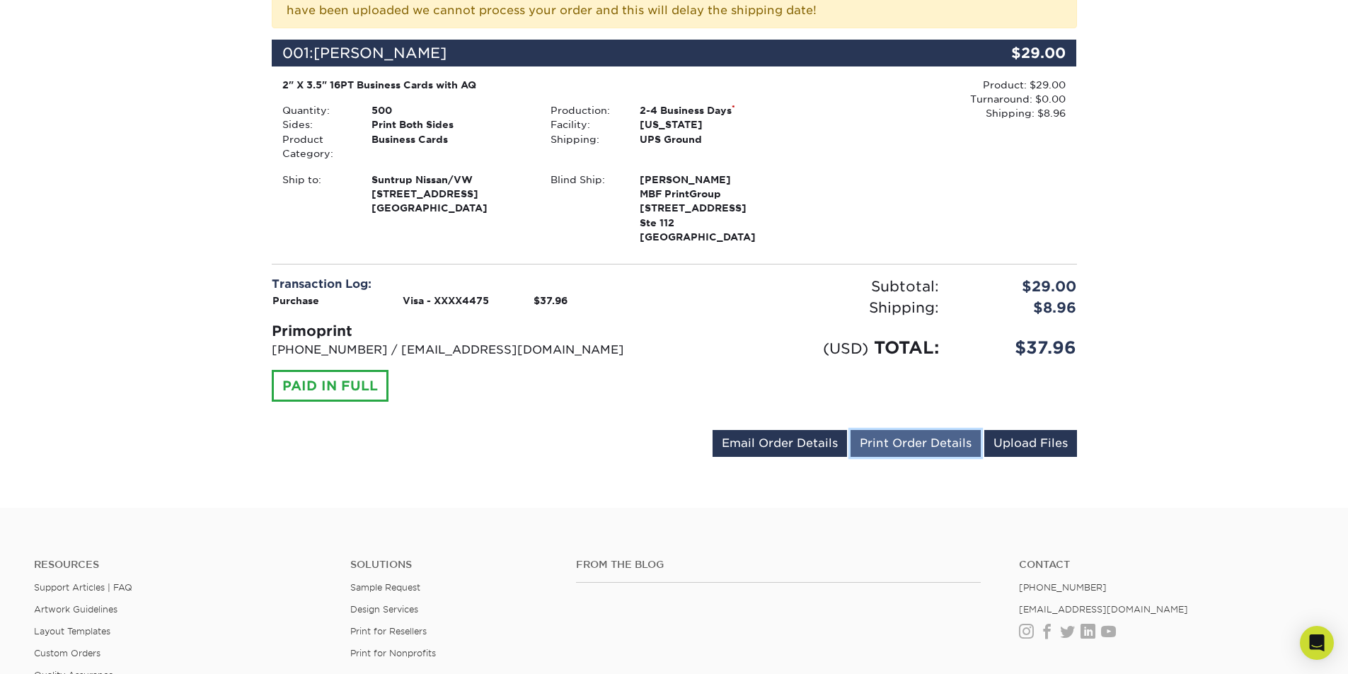
click at [929, 448] on link "Print Order Details" at bounding box center [916, 443] width 130 height 27
